Goal: Transaction & Acquisition: Subscribe to service/newsletter

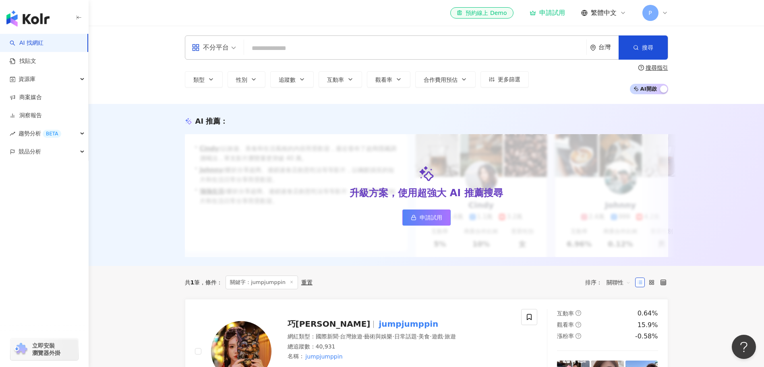
click at [42, 19] on img "button" at bounding box center [27, 18] width 43 height 16
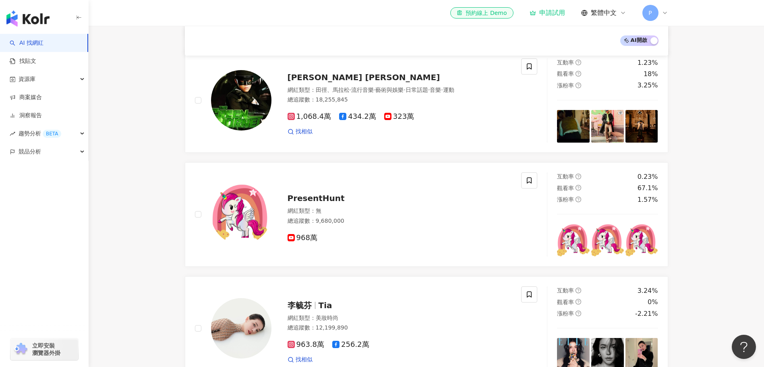
scroll to position [199, 0]
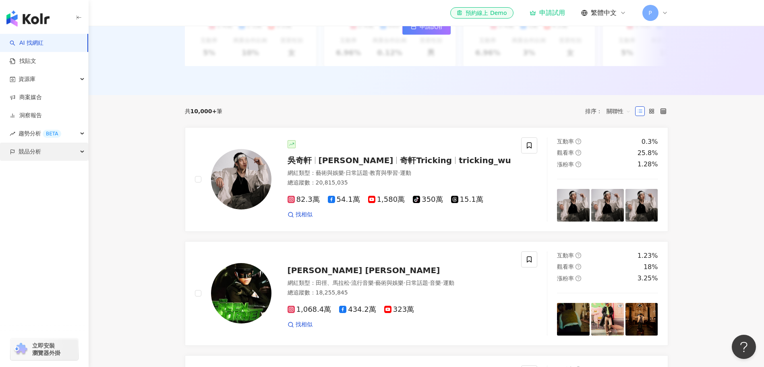
click at [47, 154] on div "競品分析" at bounding box center [44, 152] width 88 height 18
click at [65, 137] on div "趨勢分析 BETA" at bounding box center [44, 134] width 88 height 18
click at [71, 79] on div "資源庫" at bounding box center [44, 79] width 88 height 18
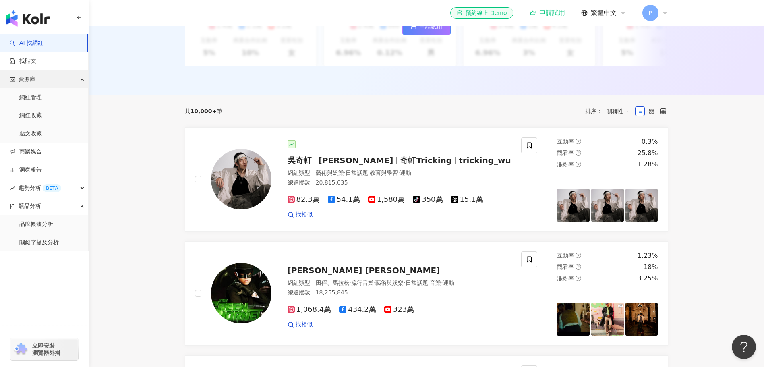
click at [71, 79] on div "資源庫" at bounding box center [44, 79] width 88 height 18
click at [548, 13] on div "申請試用" at bounding box center [547, 13] width 35 height 8
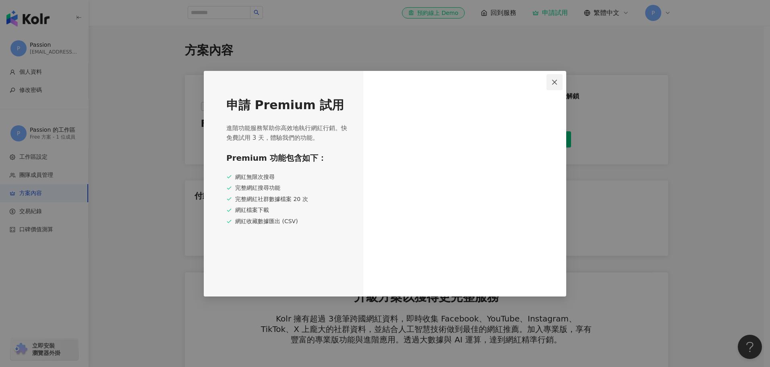
click at [558, 79] on icon "close" at bounding box center [555, 82] width 6 height 6
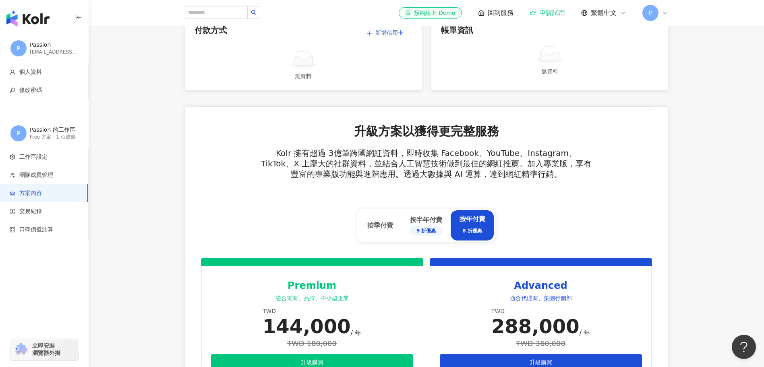
scroll to position [282, 0]
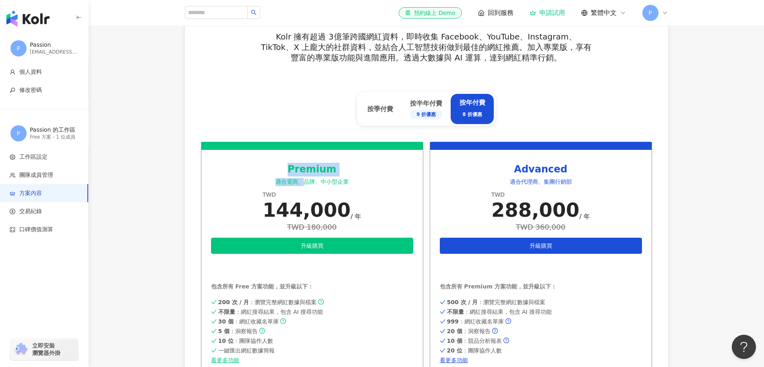
drag, startPoint x: 292, startPoint y: 168, endPoint x: 305, endPoint y: 182, distance: 18.8
click at [305, 182] on div "Premium 適合電商、品牌、中小型企業" at bounding box center [312, 174] width 202 height 23
click at [305, 182] on span "適合電商、品牌、中小型企業" at bounding box center [312, 182] width 73 height 6
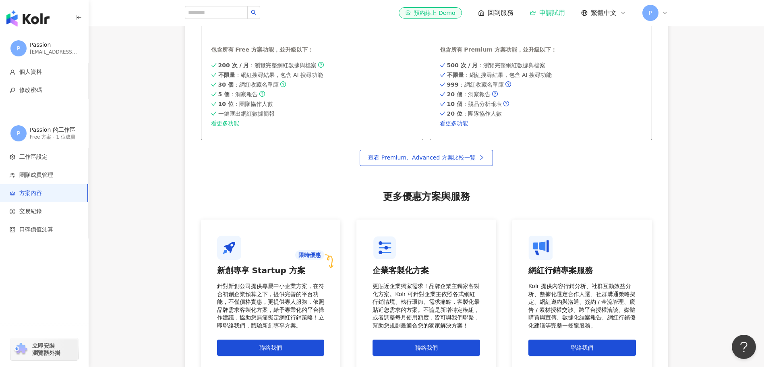
scroll to position [403, 0]
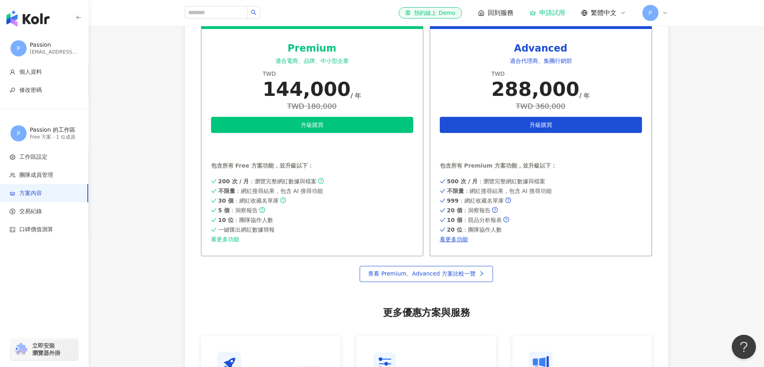
click at [227, 242] on link "看更多功能" at bounding box center [312, 239] width 202 height 6
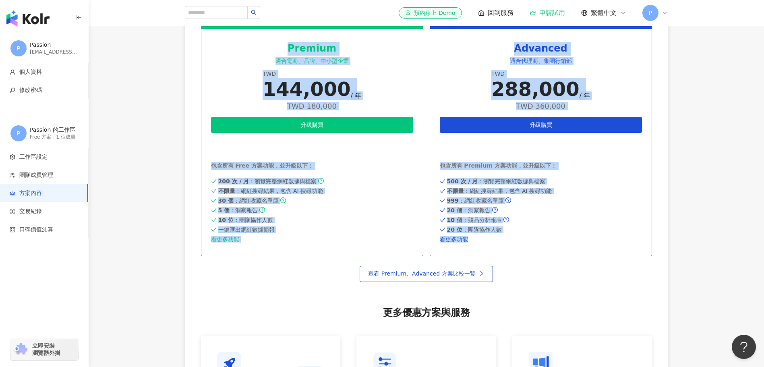
drag, startPoint x: 290, startPoint y: 47, endPoint x: 504, endPoint y: 239, distance: 287.6
click at [504, 239] on div "Premium 適合電商、品牌、中小型企業 TWD 144,000 / 年 TWD 180,000 升級購買 申請試用 包含所有 Free 方案功能，並升級以…" at bounding box center [426, 138] width 451 height 235
click at [209, 91] on div "Premium 適合電商、品牌、中小型企業 TWD 144,000 / 年 TWD 180,000 升級購買 申請試用 包含所有 Free 方案功能，並升級以…" at bounding box center [312, 138] width 222 height 235
